Goal: Information Seeking & Learning: Learn about a topic

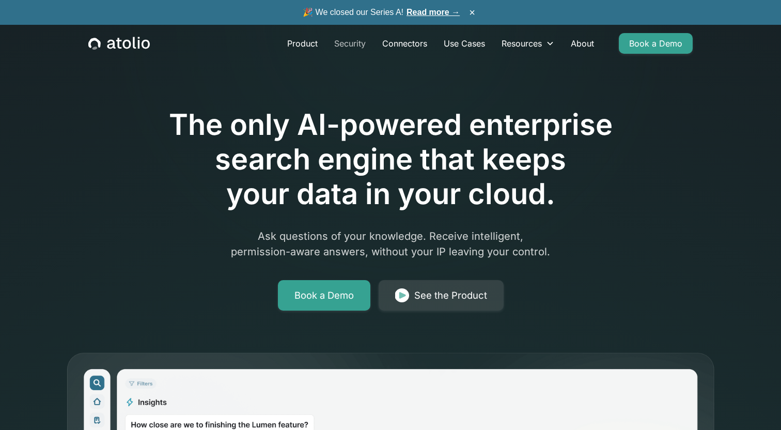
click at [357, 46] on link "Security" at bounding box center [350, 43] width 48 height 21
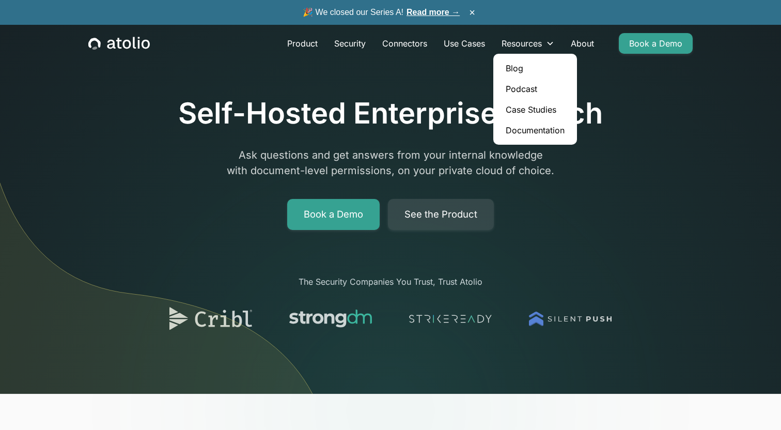
click at [527, 105] on link "Case Studies" at bounding box center [534, 109] width 75 height 21
